Goal: Task Accomplishment & Management: Manage account settings

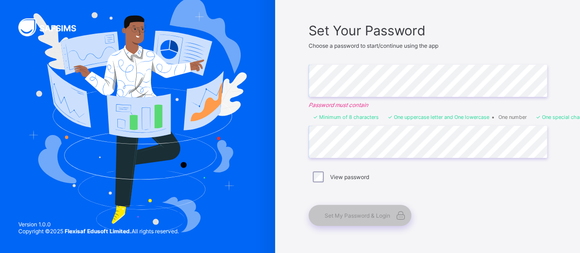
scroll to position [89, 0]
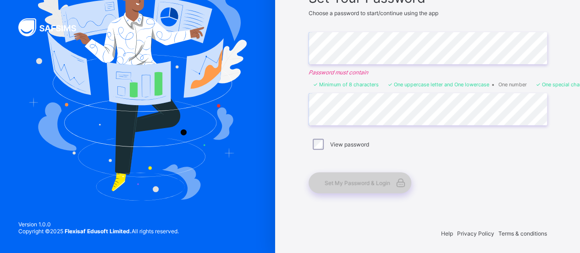
click at [365, 183] on span "Set My Password & Login" at bounding box center [358, 182] width 66 height 7
click at [343, 176] on div "Set My Password & Login" at bounding box center [360, 182] width 103 height 21
click at [358, 179] on span "Set My Password & Login" at bounding box center [358, 182] width 66 height 7
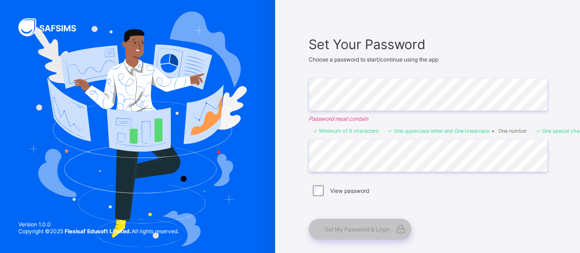
scroll to position [28, 0]
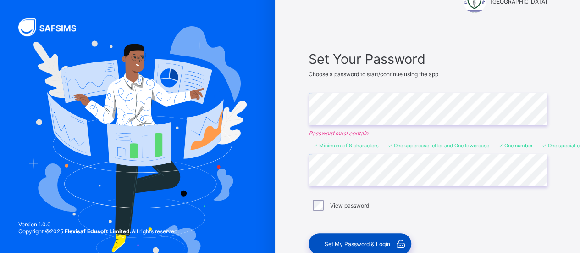
click at [359, 243] on span "Set My Password & Login" at bounding box center [358, 243] width 66 height 7
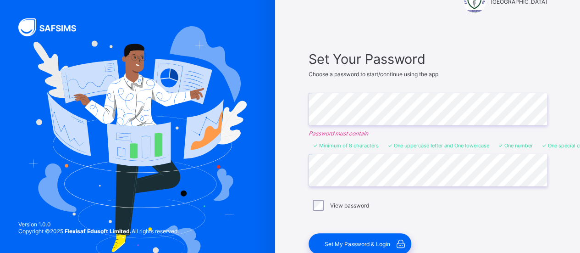
scroll to position [0, 0]
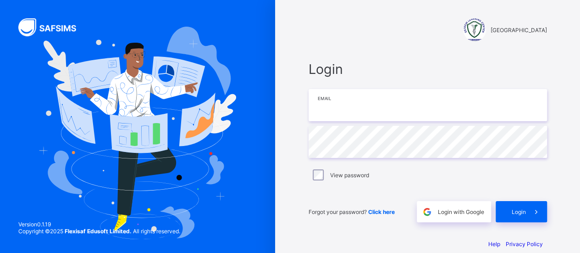
type input "**********"
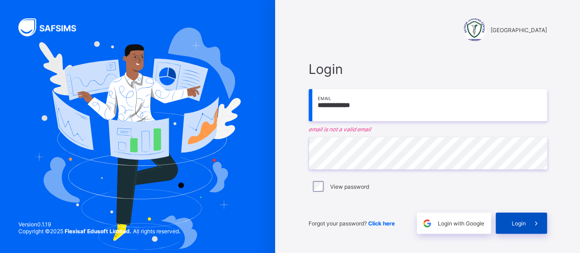
click at [526, 225] on span "Login" at bounding box center [519, 223] width 14 height 7
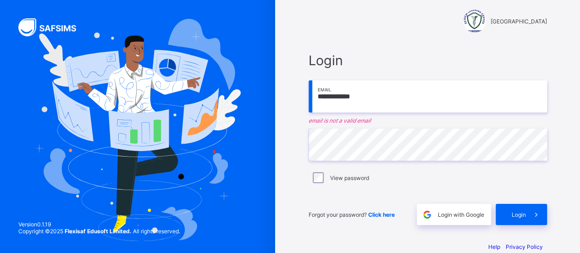
scroll to position [23, 0]
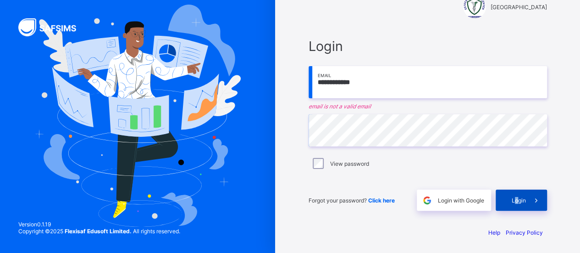
click at [521, 195] on div "Login" at bounding box center [521, 199] width 51 height 21
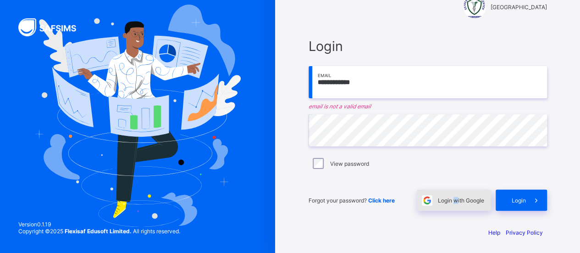
click at [459, 202] on span "Login with Google" at bounding box center [461, 200] width 46 height 7
